Goal: Task Accomplishment & Management: Use online tool/utility

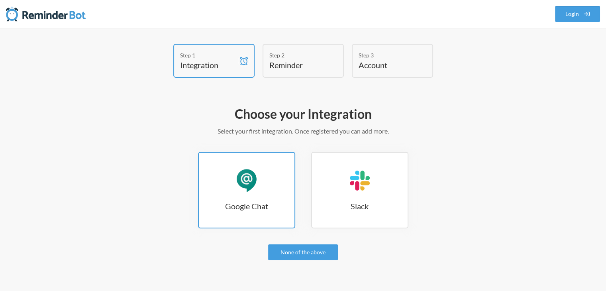
click at [262, 200] on h3 "Google Chat" at bounding box center [247, 205] width 96 height 11
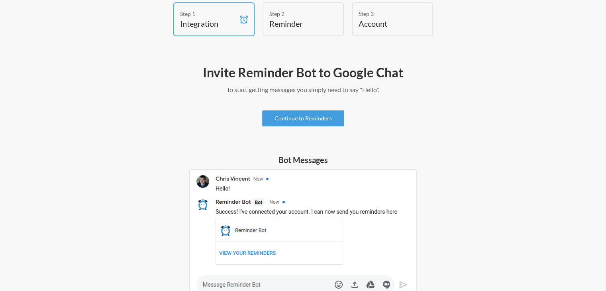
scroll to position [40, 0]
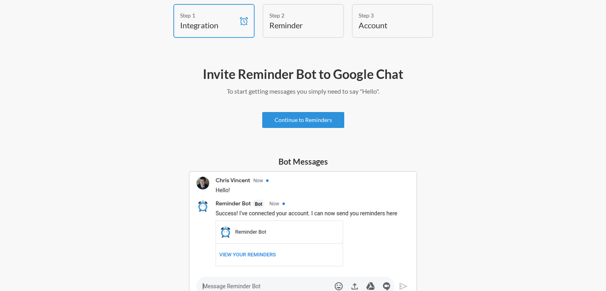
click at [309, 123] on link "Continue to Reminders" at bounding box center [303, 120] width 82 height 16
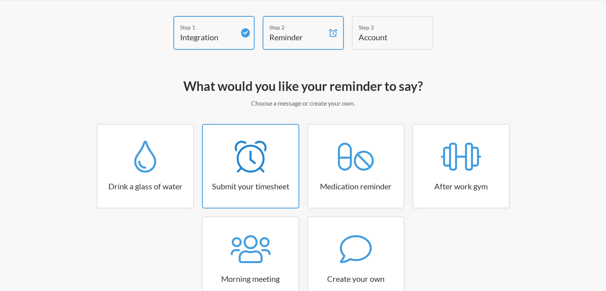
scroll to position [80, 0]
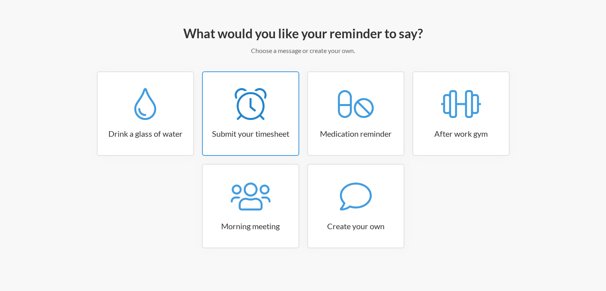
click at [270, 142] on link "Submit your timesheet" at bounding box center [250, 113] width 97 height 84
select select "15:30:00"
select select "true"
select select "16:30:00"
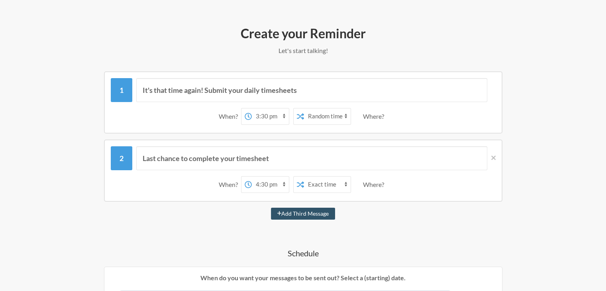
click at [326, 117] on select "Exact time Random time" at bounding box center [327, 116] width 47 height 16
select select "false"
click at [304, 108] on select "Exact time Random time" at bounding box center [327, 116] width 47 height 16
click at [306, 215] on button "Add Third Message" at bounding box center [303, 214] width 65 height 12
select select "17:30:00"
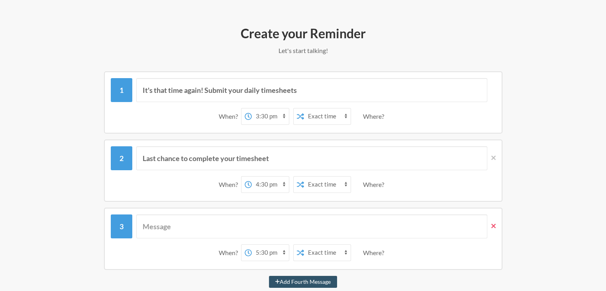
click at [494, 226] on icon at bounding box center [493, 226] width 4 height 4
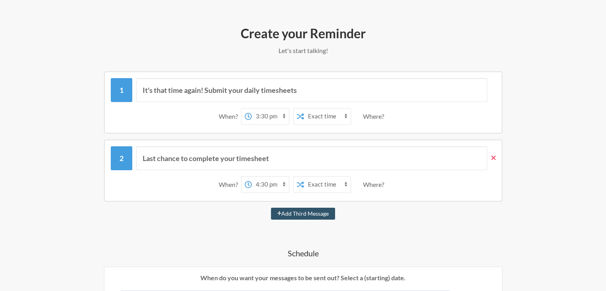
click at [495, 158] on icon at bounding box center [493, 157] width 4 height 4
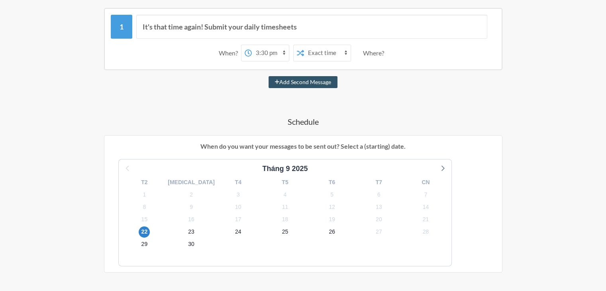
scroll to position [160, 0]
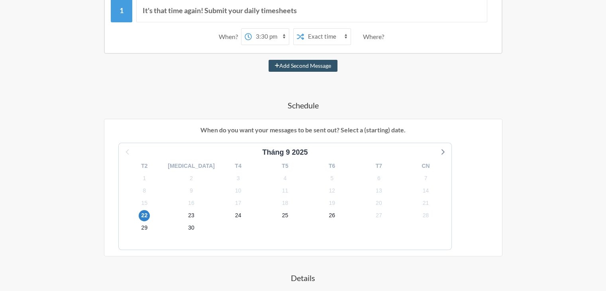
click at [276, 196] on input "Monthly" at bounding box center [277, 196] width 6 height 6
radio input "true"
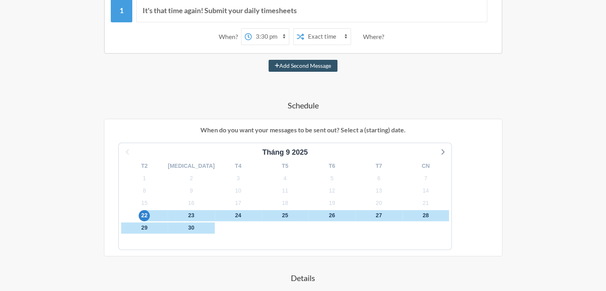
click at [232, 91] on div "It's that time again! Submit your daily timesheets When? 12:00 am 12:15 am 12:3…" at bounding box center [303, 199] width 462 height 415
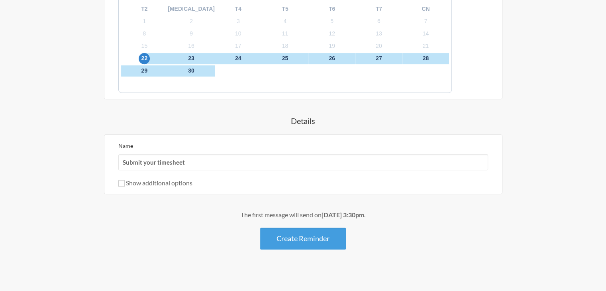
scroll to position [320, 0]
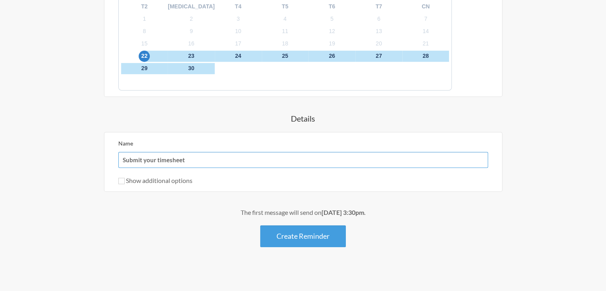
click at [158, 152] on input "Submit your timesheet" at bounding box center [303, 160] width 370 height 16
drag, startPoint x: 204, startPoint y: 159, endPoint x: 92, endPoint y: 162, distance: 112.0
click at [92, 162] on div "It's that time again! Submit your daily timesheets When? 12:00 am 12:15 am 12:3…" at bounding box center [303, 39] width 462 height 415
type input "A"
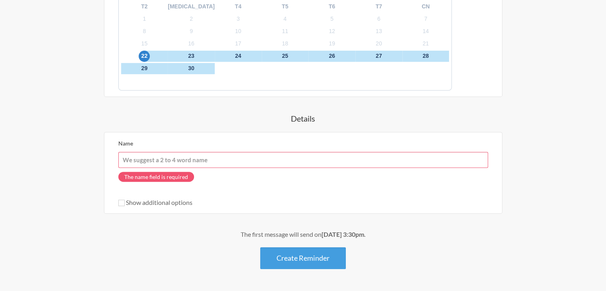
type input "A"
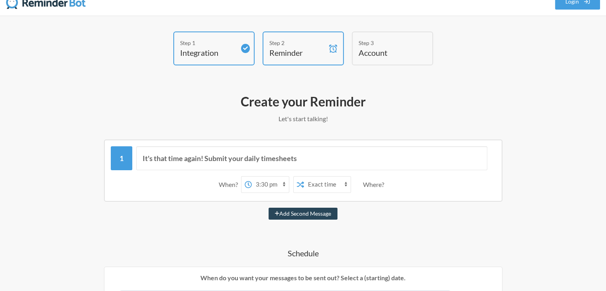
scroll to position [0, 0]
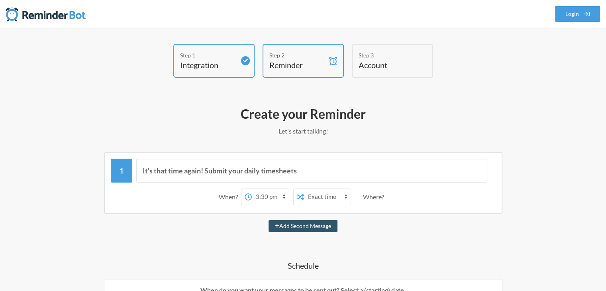
type input "Ăn trưa"
click at [322, 196] on select "Exact time Random time" at bounding box center [327, 197] width 47 height 16
click at [304, 189] on select "Exact time Random time" at bounding box center [327, 197] width 47 height 16
click at [446, 110] on h2 "Create your Reminder" at bounding box center [303, 114] width 462 height 17
click at [285, 65] on h4 "Reminder" at bounding box center [297, 64] width 56 height 11
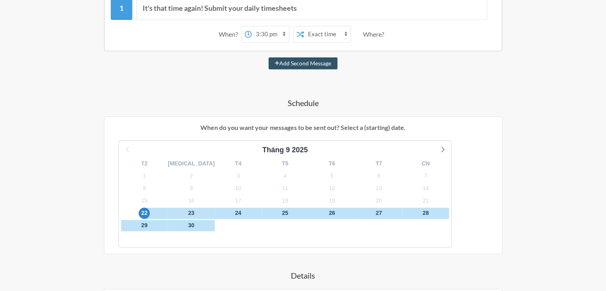
scroll to position [322, 0]
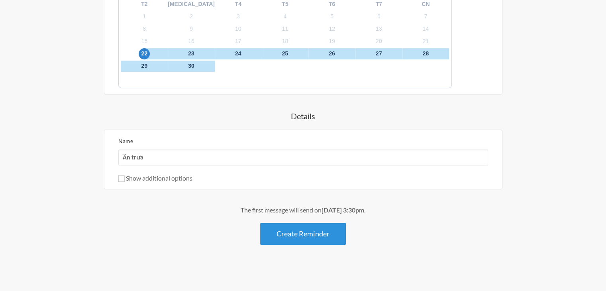
click at [300, 233] on button "Create Reminder" at bounding box center [303, 234] width 86 height 22
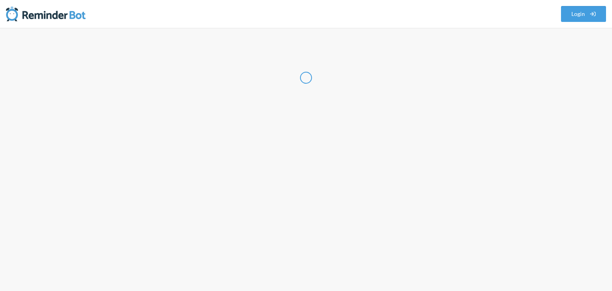
select select "VN"
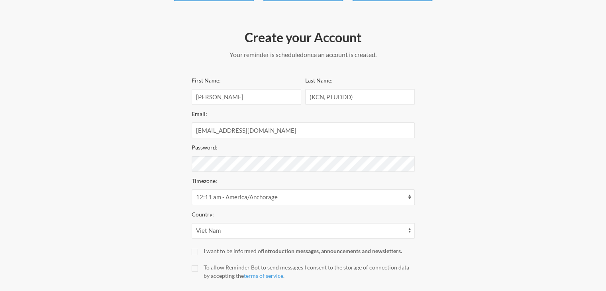
scroll to position [80, 0]
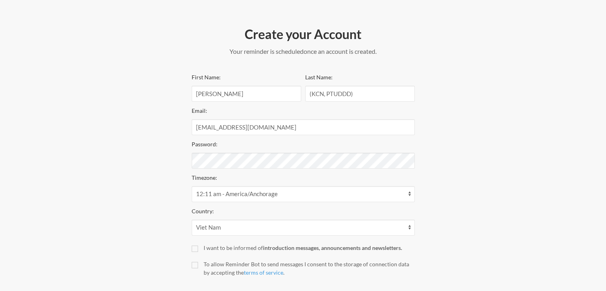
click at [167, 192] on div "Step 1 Integration Step 2 Reminder Step 3 Account Create your Account Your remi…" at bounding box center [303, 141] width 478 height 354
drag, startPoint x: 270, startPoint y: 194, endPoint x: 263, endPoint y: 216, distance: 22.7
click at [270, 194] on select "12:11 am - America/Anchorage 12:11 am - America/Juneau 12:11 am - America/Metla…" at bounding box center [303, 194] width 223 height 16
click at [467, 151] on div "Step 1 Integration Step 2 Reminder Step 3 Account Create your Account Your remi…" at bounding box center [303, 141] width 478 height 354
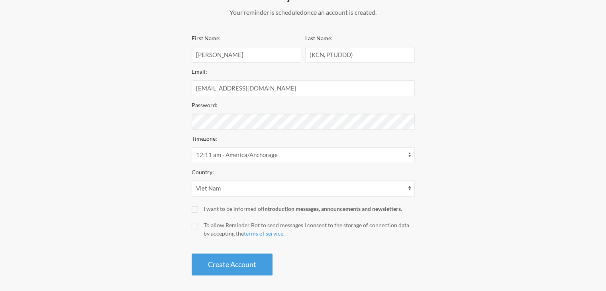
scroll to position [123, 0]
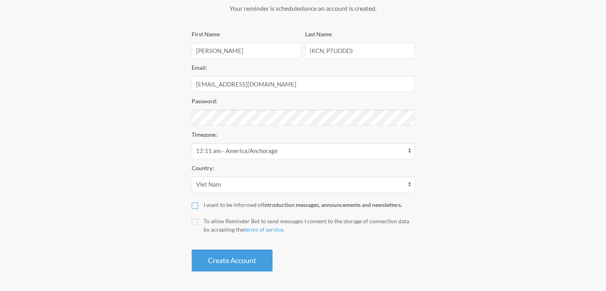
click at [197, 202] on input "I want to be informed of introduction messages, announcements and newsletters." at bounding box center [195, 205] width 6 height 6
checkbox input "true"
click at [200, 227] on label "To allow Reminder Bot to send messages I consent to the storage of connection d…" at bounding box center [303, 225] width 223 height 17
click at [198, 225] on input "To allow Reminder Bot to send messages I consent to the storage of connection d…" at bounding box center [195, 222] width 6 height 6
checkbox input "true"
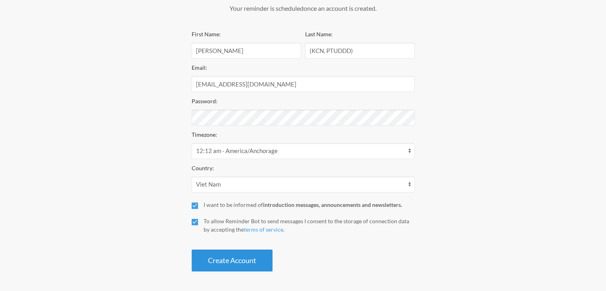
click at [248, 259] on button "Create Account" at bounding box center [232, 260] width 81 height 22
click at [247, 262] on button "Create Account" at bounding box center [232, 260] width 81 height 22
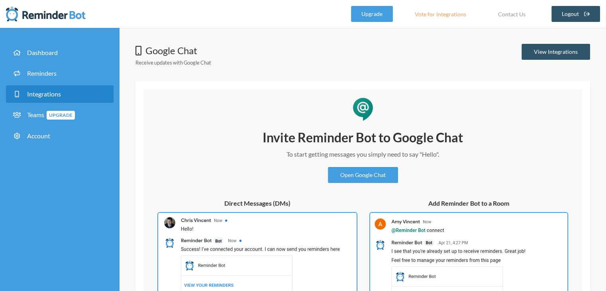
drag, startPoint x: 185, startPoint y: 58, endPoint x: 204, endPoint y: 70, distance: 22.9
click at [185, 58] on div "Google Chat Receive updates with Google Chat" at bounding box center [173, 55] width 76 height 23
click at [544, 48] on link "View Integrations" at bounding box center [556, 52] width 69 height 16
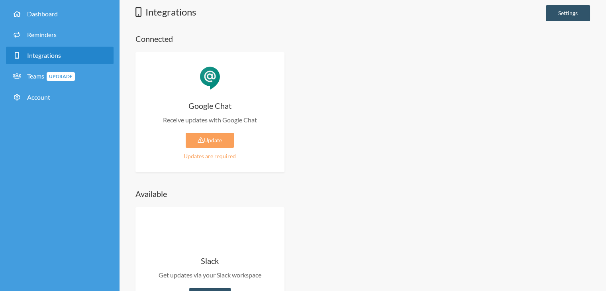
scroll to position [40, 0]
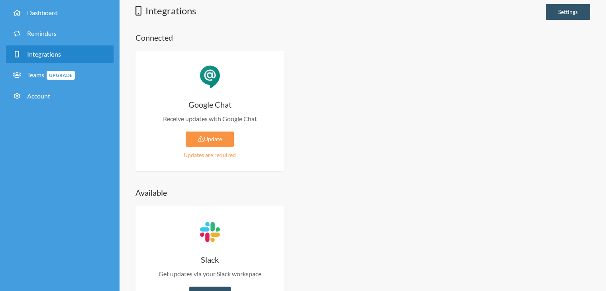
click at [216, 137] on link "Update" at bounding box center [210, 139] width 48 height 15
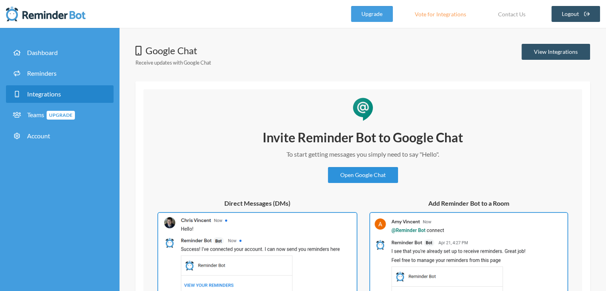
click at [359, 175] on link "Open Google Chat" at bounding box center [363, 175] width 70 height 16
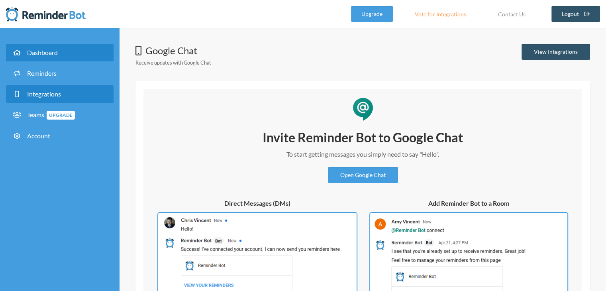
click at [65, 54] on link "Dashboard" at bounding box center [60, 53] width 108 height 18
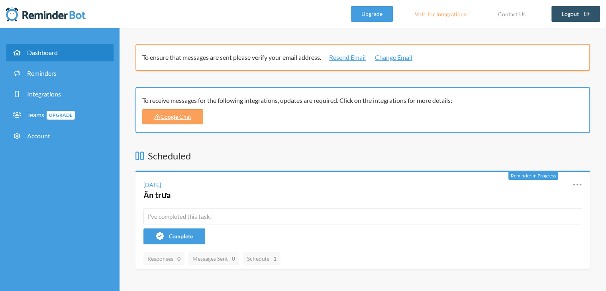
click at [325, 148] on div "To ensure that messages are sent please verify your email address. Resend Email…" at bounding box center [362, 262] width 455 height 436
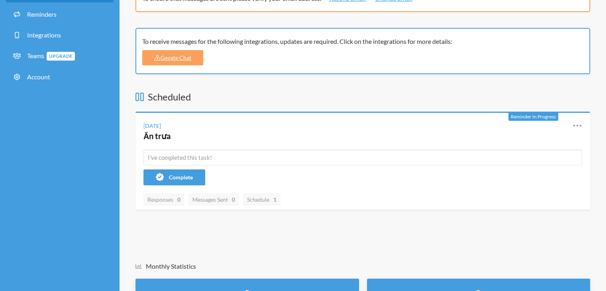
scroll to position [80, 0]
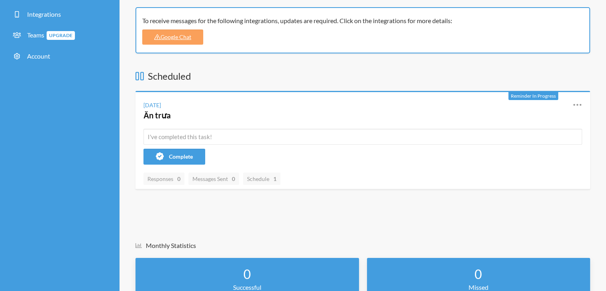
click at [315, 193] on div "Scheduled Reminder In Progress Monday, September 22 Ăn trưa Reschedule View His…" at bounding box center [362, 143] width 455 height 148
click at [317, 204] on div "Scheduled Reminder In Progress Monday, September 22 Ăn trưa Reschedule View His…" at bounding box center [362, 143] width 455 height 148
click at [268, 176] on span "Schedule 1" at bounding box center [261, 178] width 29 height 7
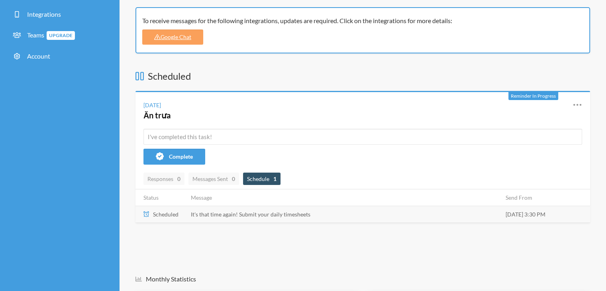
click at [269, 177] on span "Schedule 1" at bounding box center [261, 178] width 29 height 7
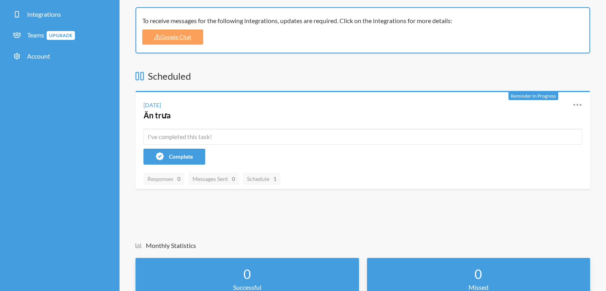
click at [278, 222] on div "Scheduled Reminder In Progress Monday, September 22 Ăn trưa Reschedule View His…" at bounding box center [362, 234] width 455 height 331
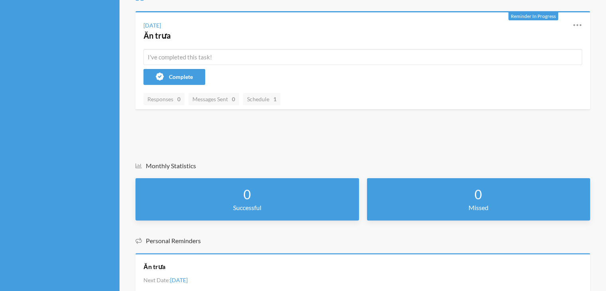
click at [290, 146] on div "Scheduled Reminder In Progress Monday, September 22 Ăn trưa Reschedule View His…" at bounding box center [362, 155] width 455 height 331
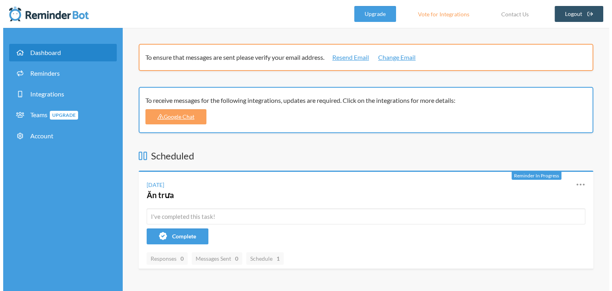
scroll to position [0, 0]
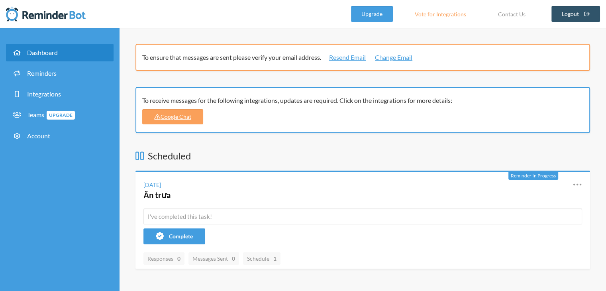
click at [257, 37] on div "To ensure that messages are sent please verify your email address. Resend Email…" at bounding box center [363, 262] width 487 height 468
click at [285, 32] on div "To ensure that messages are sent please verify your email address. Resend Email…" at bounding box center [363, 262] width 487 height 468
click at [245, 33] on div "To ensure that messages are sent please verify your email address. Resend Email…" at bounding box center [363, 262] width 487 height 468
click at [53, 74] on span "Reminders" at bounding box center [41, 73] width 29 height 8
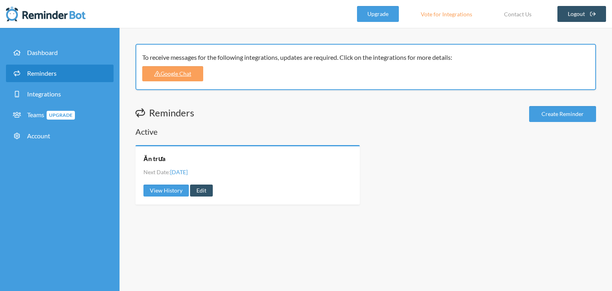
click at [305, 116] on div "Reminders Create Reminder" at bounding box center [365, 115] width 461 height 18
click at [47, 101] on link "Integrations" at bounding box center [60, 94] width 108 height 18
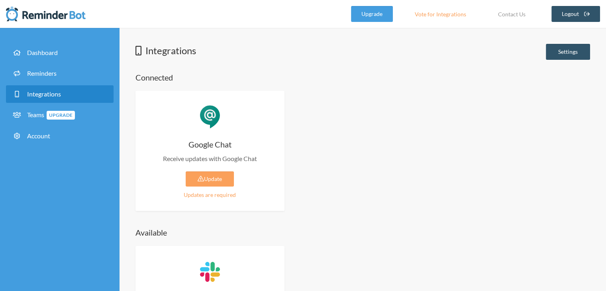
click at [336, 125] on div "Google Chat Receive updates with Google Chat Update Updates are required Enable…" at bounding box center [362, 151] width 455 height 120
click at [65, 112] on span "Upgrade" at bounding box center [61, 115] width 28 height 9
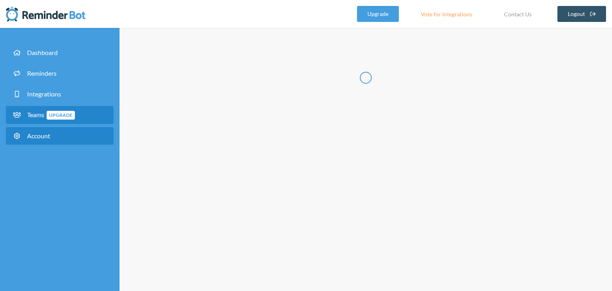
click at [55, 136] on link "Account" at bounding box center [60, 136] width 108 height 18
select select "**"
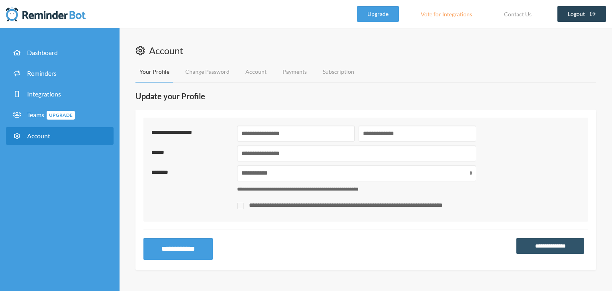
click at [577, 18] on link "Logout" at bounding box center [581, 14] width 49 height 16
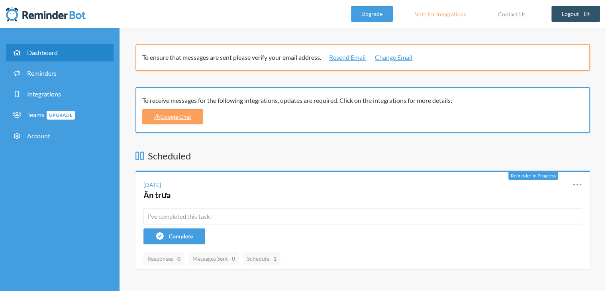
click at [204, 32] on div "To ensure that messages are sent please verify your email address. Resend Email…" at bounding box center [363, 262] width 487 height 468
click at [244, 26] on nav ".uk-navbar-toggle-animate svg>[class*="line-"]{transition:0.2s ease-in-out;tran…" at bounding box center [303, 14] width 606 height 28
click at [214, 102] on div "To receive messages for the following integrations, updates are required. Click…" at bounding box center [360, 101] width 436 height 10
drag, startPoint x: 216, startPoint y: 102, endPoint x: 253, endPoint y: 100, distance: 37.9
click at [253, 100] on div "To receive messages for the following integrations, updates are required. Click…" at bounding box center [360, 101] width 436 height 10
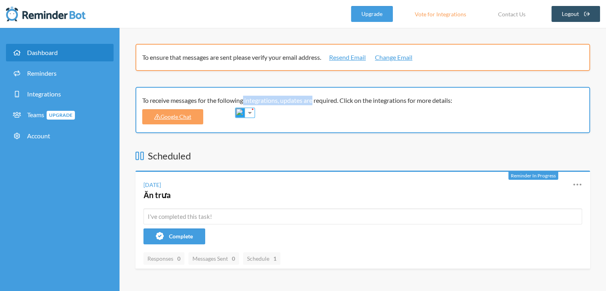
click at [277, 101] on div "To receive messages for the following integrations, updates are required. Click…" at bounding box center [360, 101] width 436 height 10
click at [320, 105] on div "To receive messages for the following integrations, updates are required. Click…" at bounding box center [362, 110] width 455 height 46
click at [330, 98] on div "To receive messages for the following integrations, updates are required. Click…" at bounding box center [360, 101] width 436 height 10
click at [371, 103] on div "To receive messages for the following integrations, updates are required. Click…" at bounding box center [360, 101] width 436 height 10
click at [147, 114] on link "Google Chat" at bounding box center [172, 116] width 61 height 15
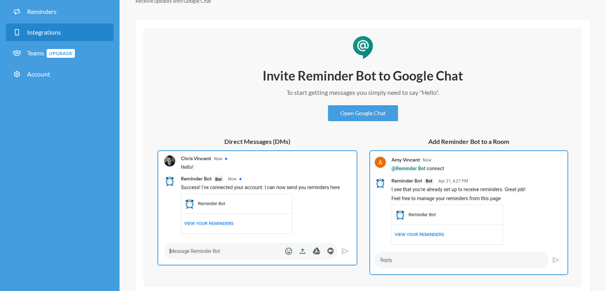
scroll to position [105, 0]
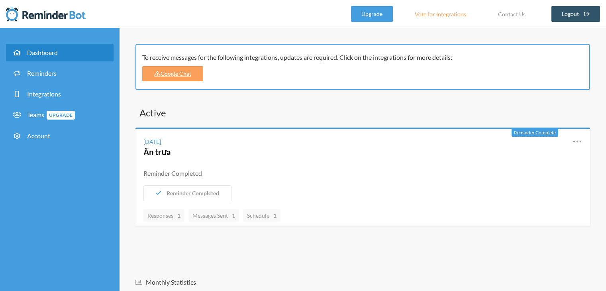
scroll to position [40, 0]
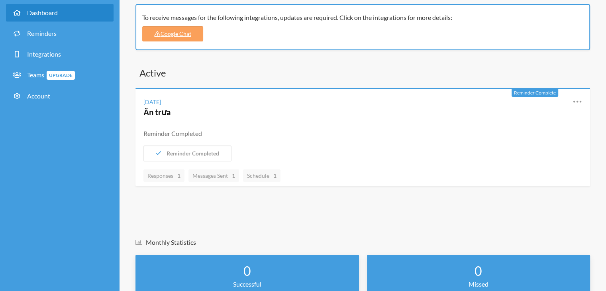
click at [194, 136] on div "Reminder Completed" at bounding box center [362, 134] width 439 height 10
click at [229, 136] on div "Reminder Completed" at bounding box center [362, 134] width 439 height 10
click at [182, 136] on div "Reminder Completed" at bounding box center [362, 134] width 439 height 10
click at [224, 130] on div "Reminder Completed" at bounding box center [362, 134] width 439 height 10
click at [536, 92] on span "Reminder Complete" at bounding box center [535, 93] width 42 height 6
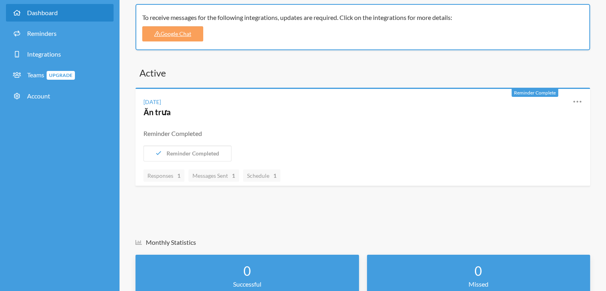
click at [387, 135] on div "Reminder Completed" at bounding box center [362, 134] width 439 height 10
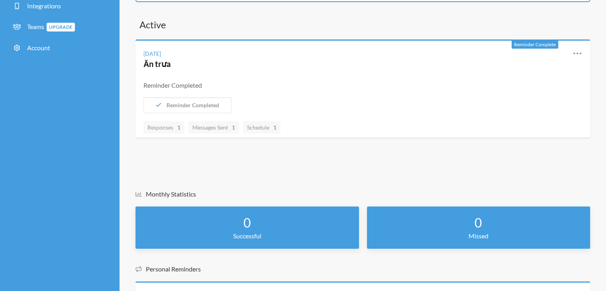
scroll to position [80, 0]
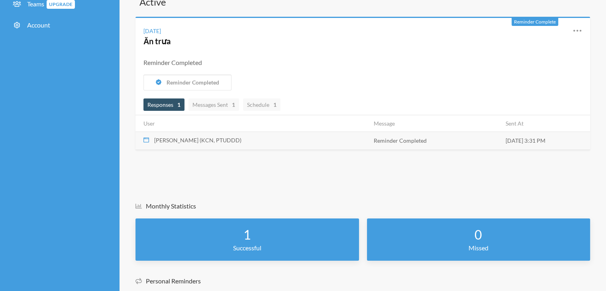
scroll to position [76, 0]
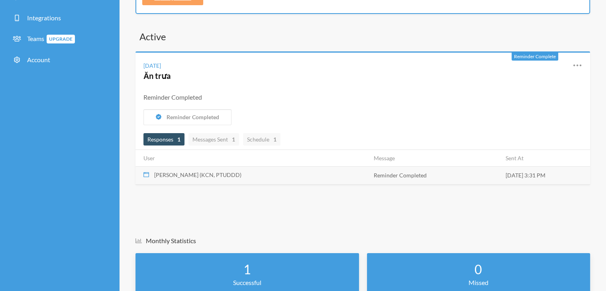
click at [351, 100] on div "Reminder Completed" at bounding box center [362, 97] width 439 height 10
click at [408, 177] on td "Reminder Completed" at bounding box center [435, 175] width 132 height 18
click at [347, 119] on div "Reminder Completed" at bounding box center [366, 117] width 447 height 16
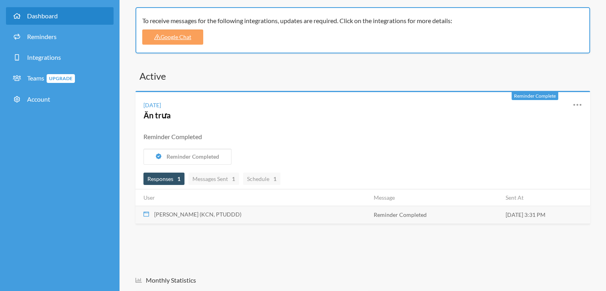
scroll to position [36, 0]
click at [160, 180] on span "Responses 1" at bounding box center [163, 179] width 33 height 7
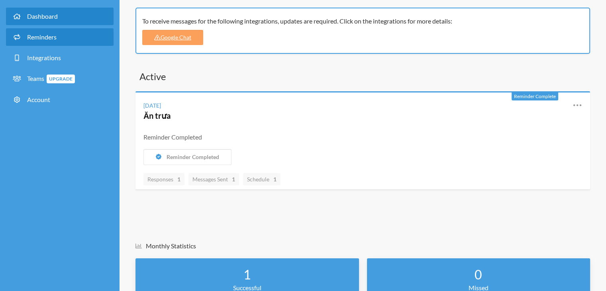
click at [64, 38] on link "Reminders" at bounding box center [60, 37] width 108 height 18
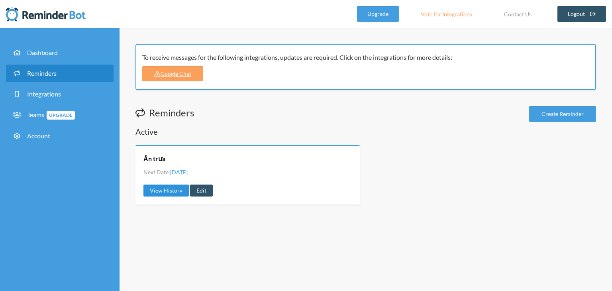
click at [180, 188] on link "View History" at bounding box center [165, 191] width 45 height 12
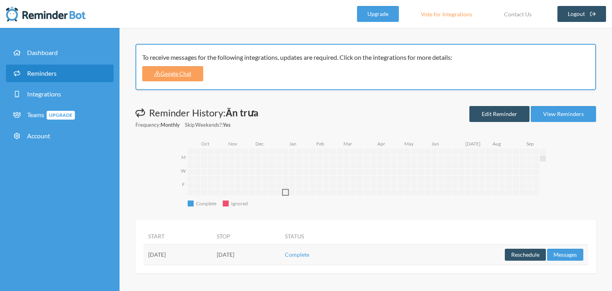
drag, startPoint x: 280, startPoint y: 192, endPoint x: 284, endPoint y: 192, distance: 4.4
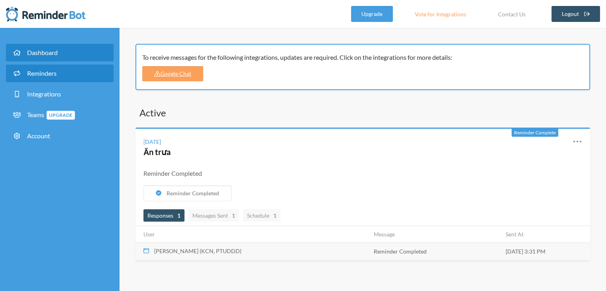
click at [48, 74] on span "Reminders" at bounding box center [41, 73] width 29 height 8
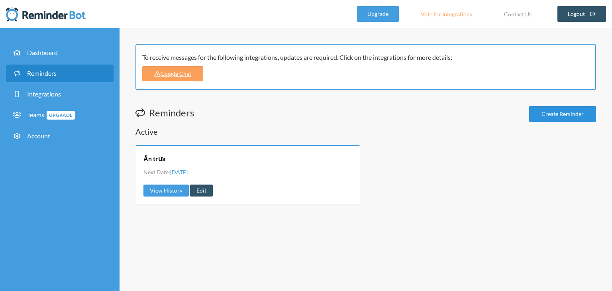
click at [540, 112] on link "Create Reminder" at bounding box center [562, 114] width 67 height 16
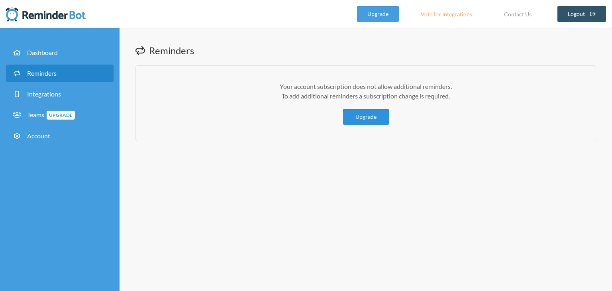
click at [361, 116] on link "Upgrade" at bounding box center [366, 117] width 46 height 16
